Goal: Task Accomplishment & Management: Complete application form

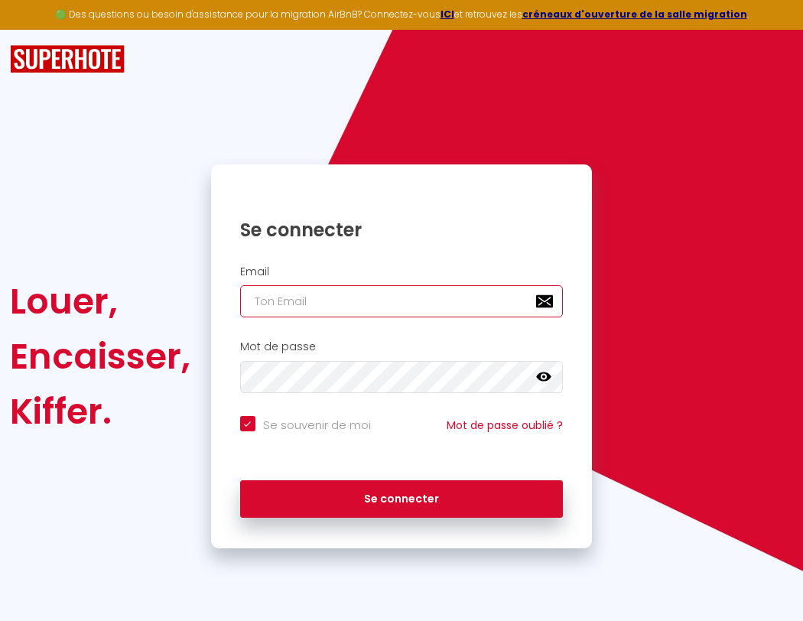
type input "l"
checkbox input "true"
type input "le"
checkbox input "true"
type input "les"
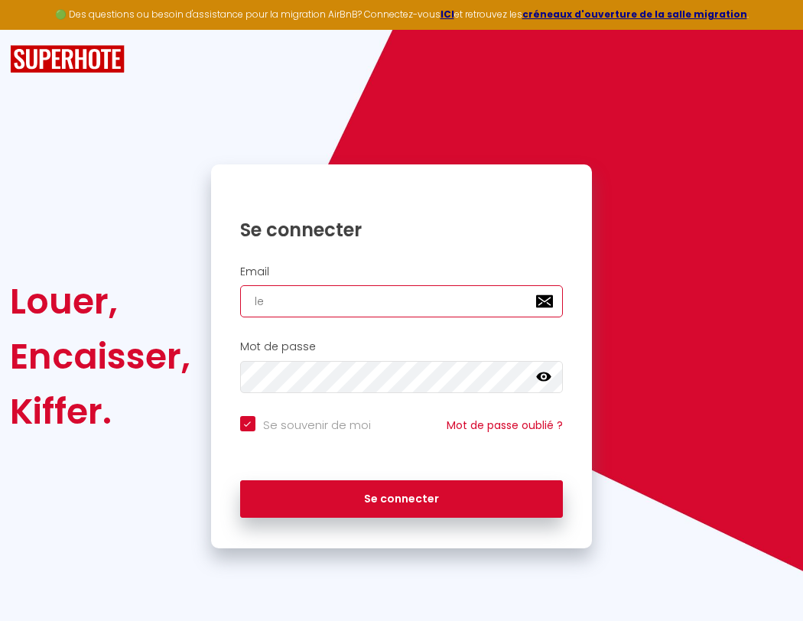
checkbox input "true"
type input "lesp"
checkbox input "true"
type input "lespa"
checkbox input "true"
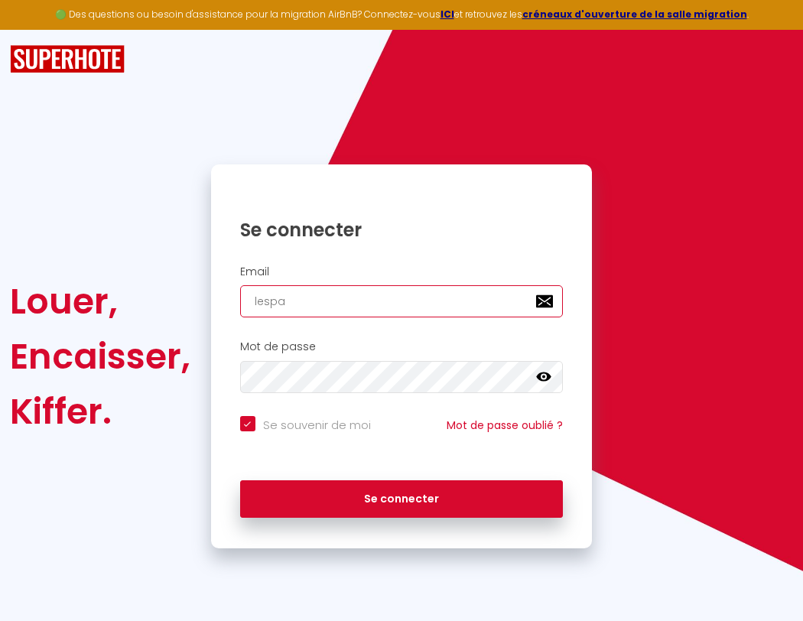
type input "lespac"
checkbox input "true"
type input "lespace"
checkbox input "true"
type input "l"
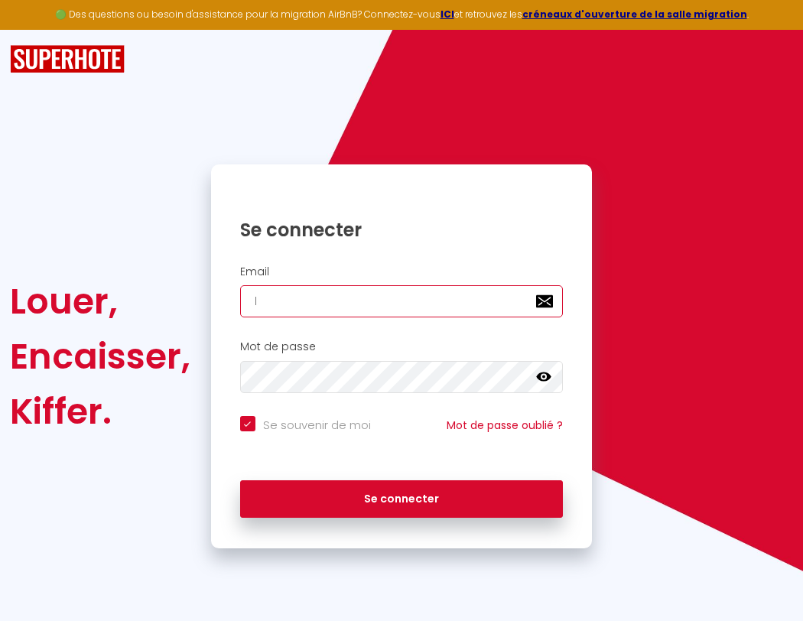
checkbox input "true"
type input "lespaced"
checkbox input "true"
type input "le"
checkbox input "true"
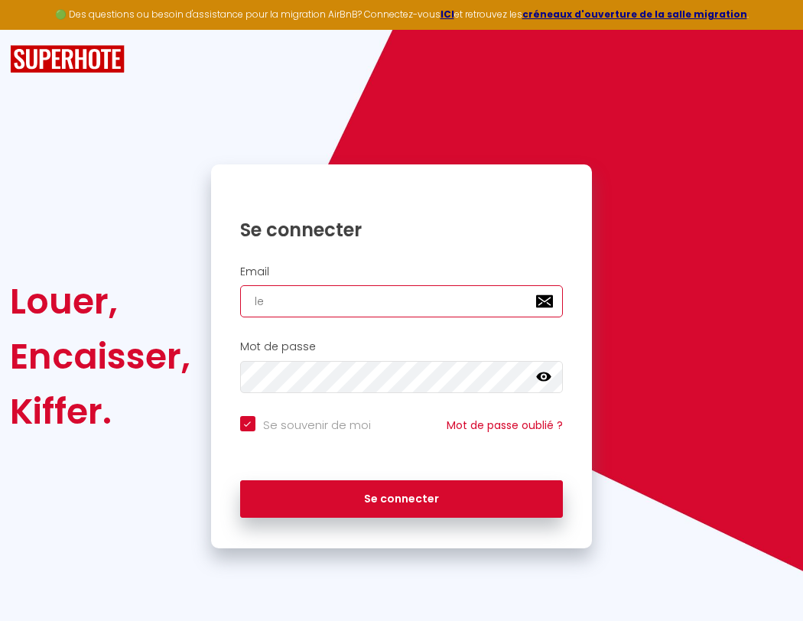
type input "lespacede"
checkbox input "true"
type input "les"
checkbox input "true"
type input "lespacedet"
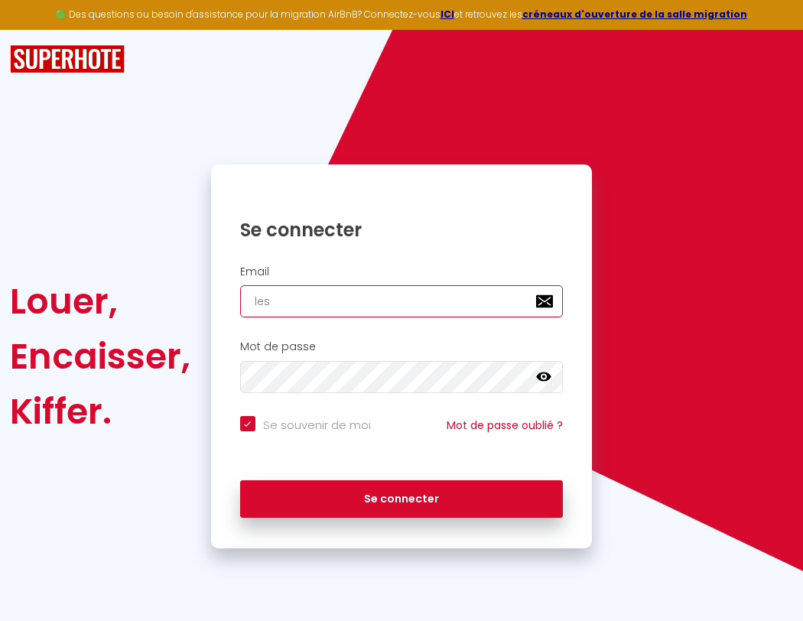
checkbox input "true"
type input "lesp"
checkbox input "true"
type input "lespacedete"
checkbox input "true"
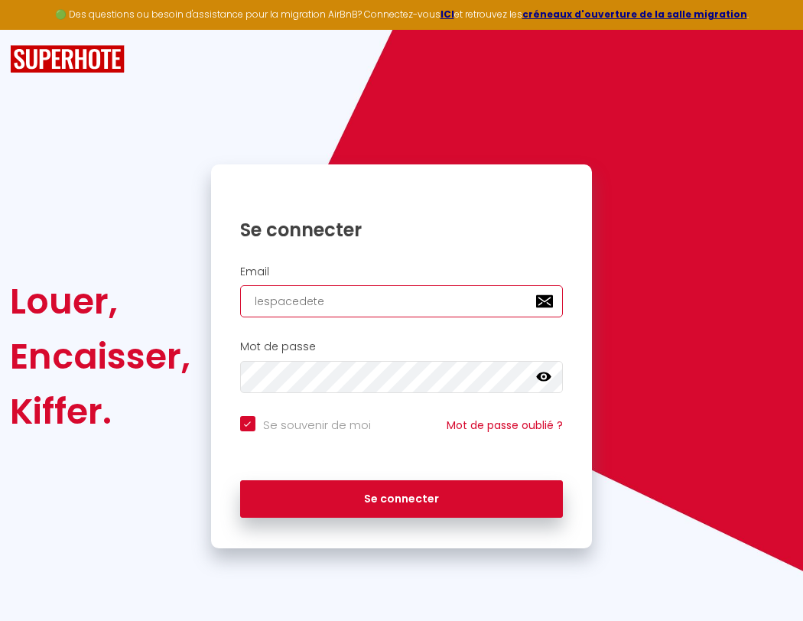
type input "lespa"
checkbox input "true"
type input "lespacedeten"
checkbox input "true"
type input "lespac"
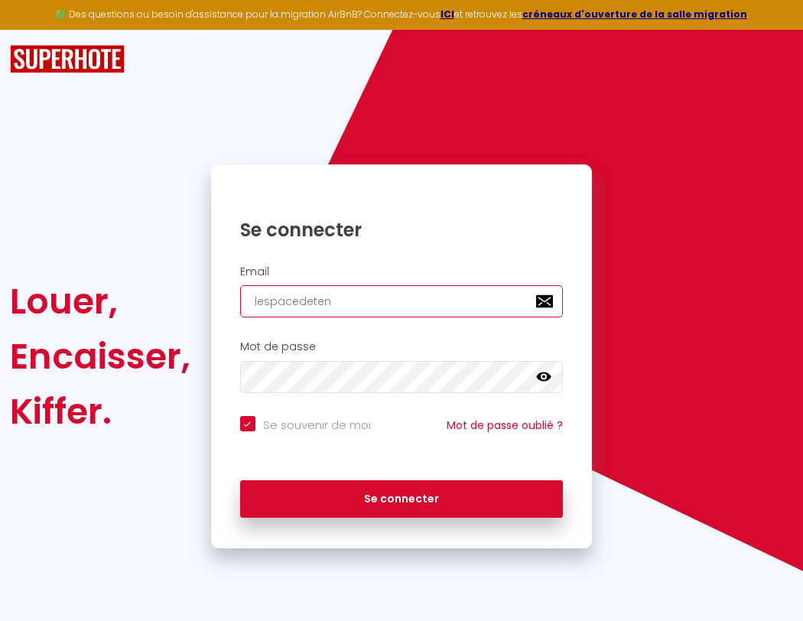
checkbox input "true"
type input "lespacedetent"
checkbox input "true"
type input "lespace"
checkbox input "true"
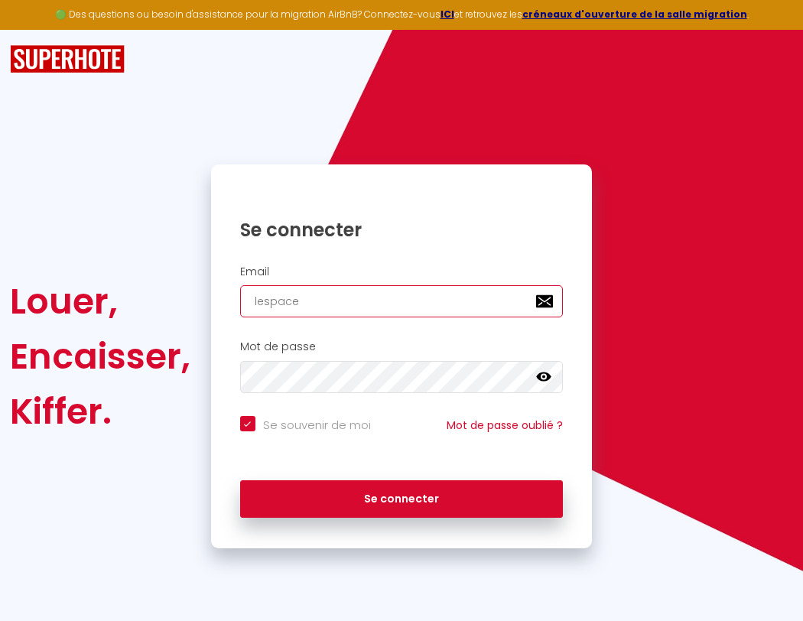
type input "lespacedetente"
checkbox input "true"
type input "lespaced"
checkbox input "true"
type input "lespacedetente@"
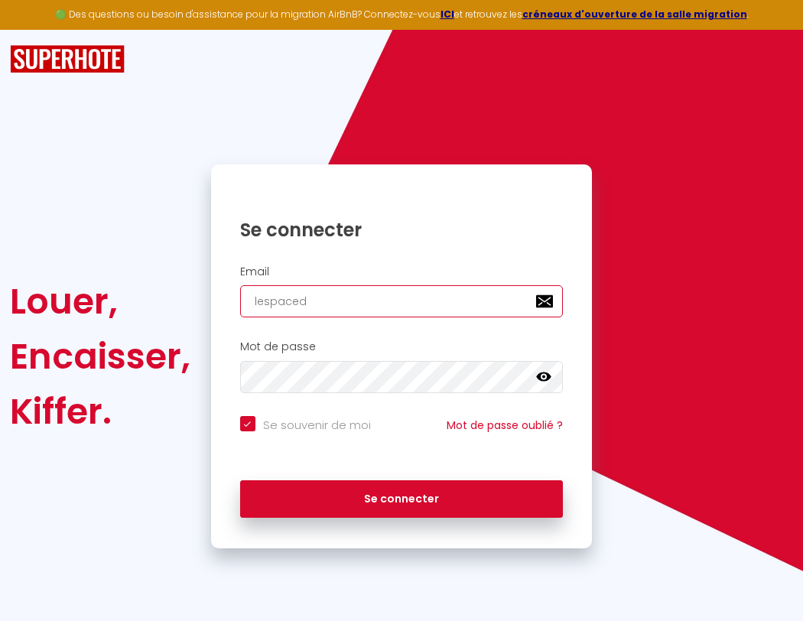
checkbox input "true"
type input "l"
checkbox input "true"
type input "lespacedetente@g"
checkbox input "true"
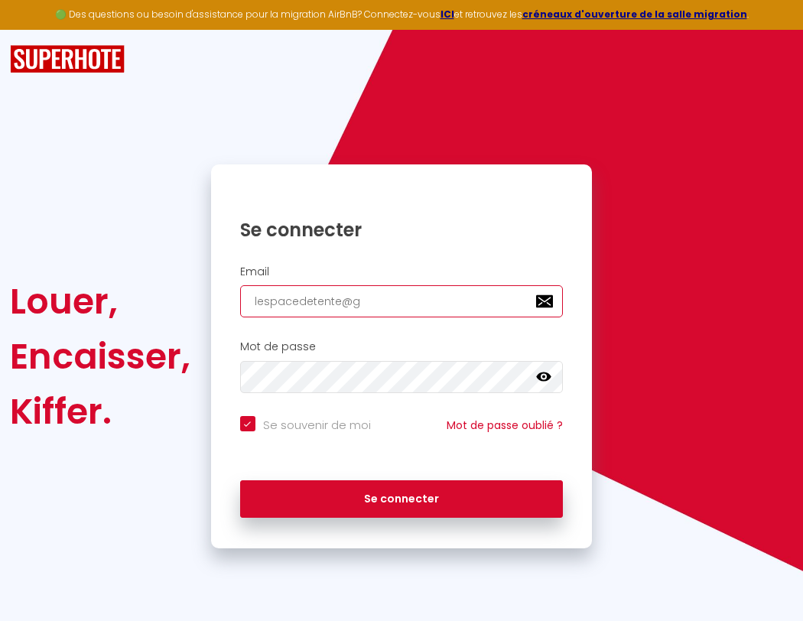
type input "lespacedetente@gm"
checkbox input "true"
type input "lesp"
checkbox input "true"
type input "lespacedetente@gma"
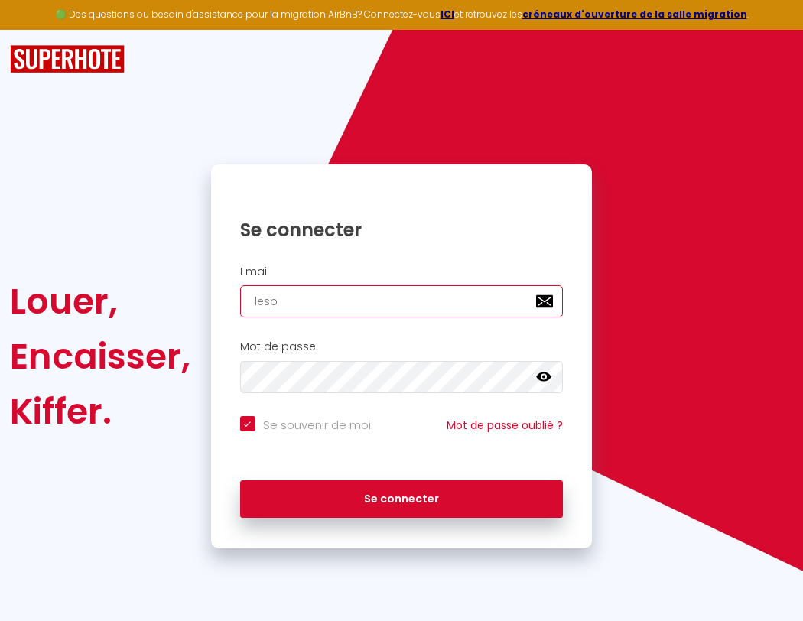
checkbox input "true"
type input "lespa"
checkbox input "true"
type input "lespacedetente@gmai"
checkbox input "true"
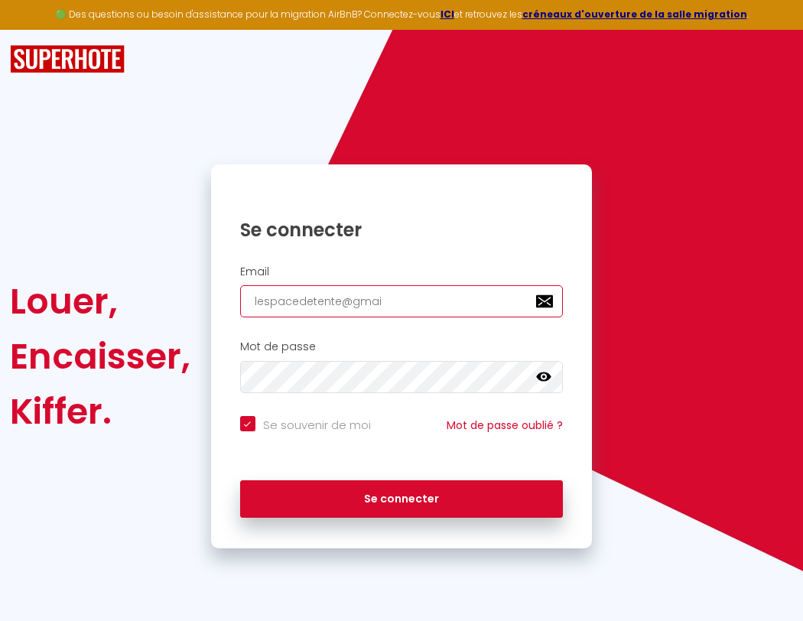
type input "lespac"
checkbox input "true"
type input "[EMAIL_ADDRESS]"
checkbox input "true"
type input "lespace"
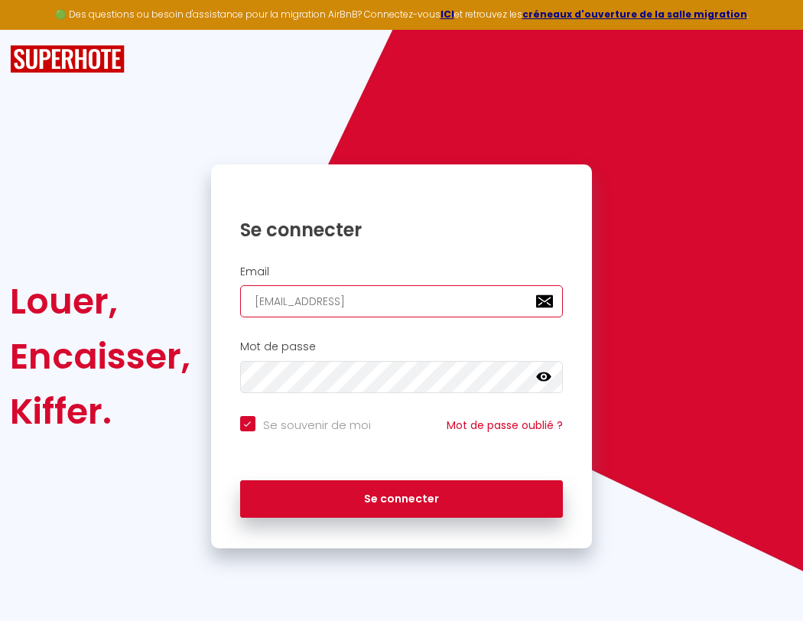
checkbox input "true"
type input "[EMAIL_ADDRESS]."
checkbox input "true"
